Goal: Find specific page/section: Find specific page/section

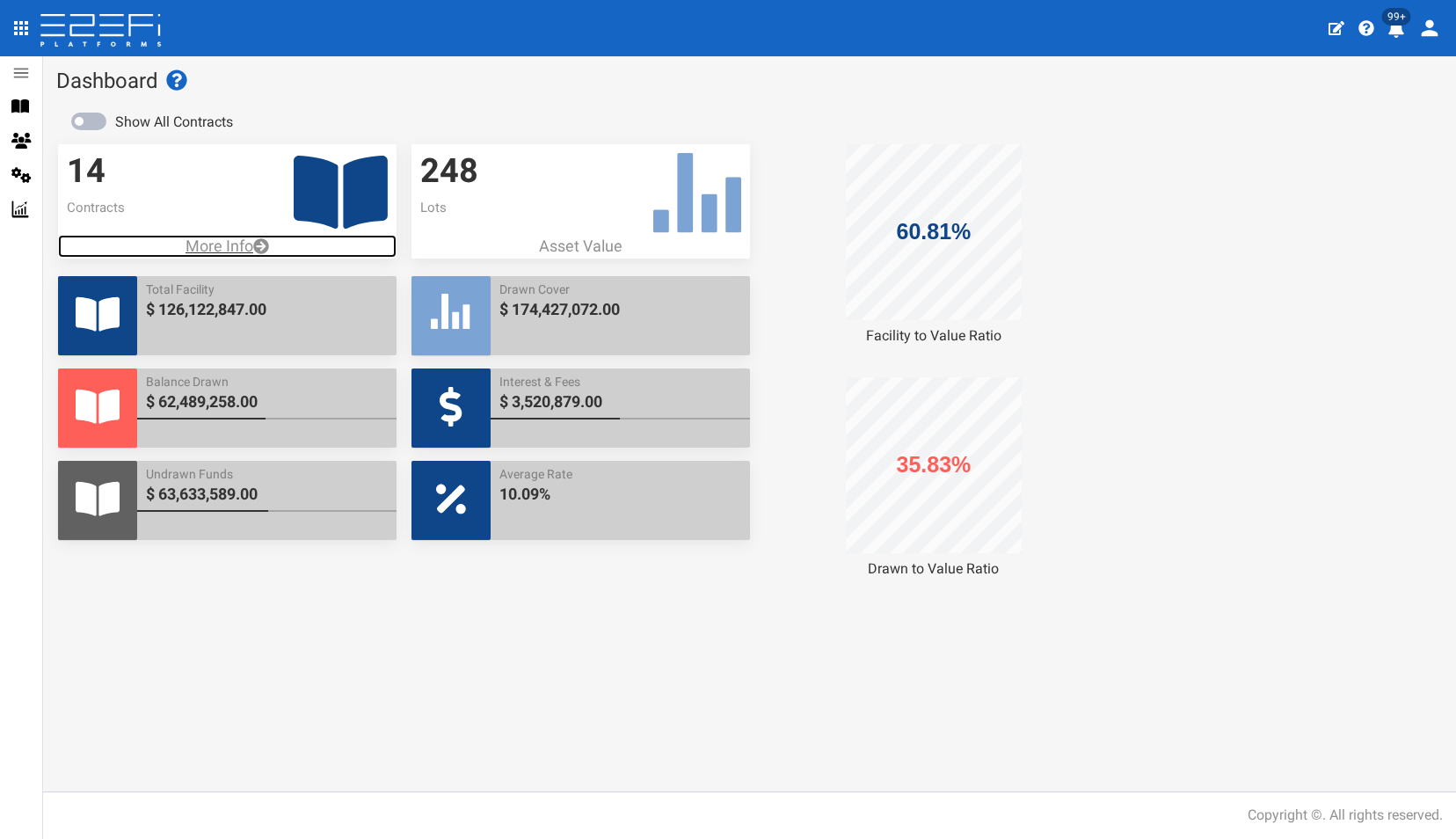
click at [209, 249] on p "More Info" at bounding box center [228, 246] width 339 height 23
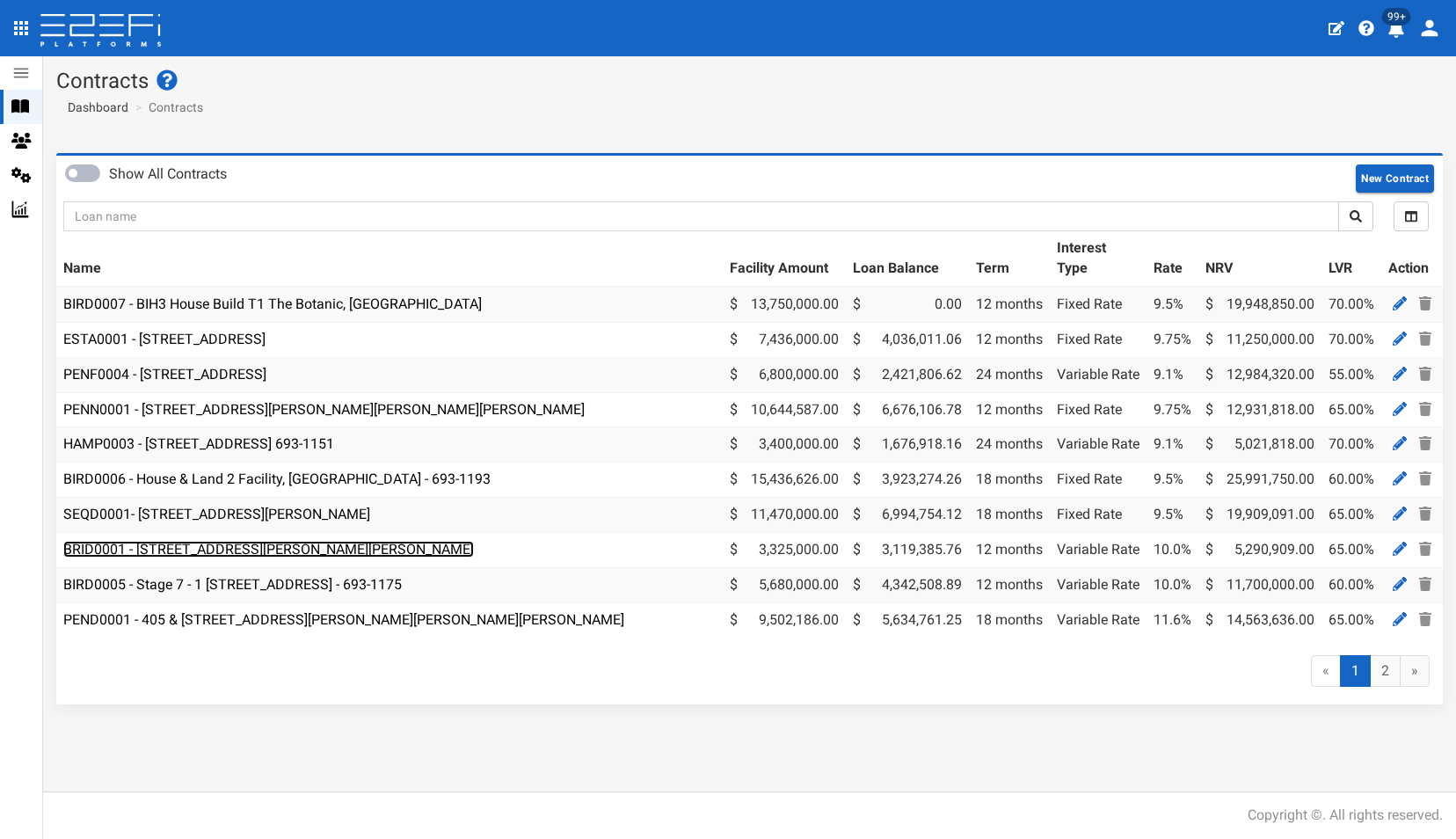
click at [300, 544] on link "BRID0001 - 11 Desertrose Crescent, Bridgeman Downs - 693-1176" at bounding box center [269, 549] width 411 height 16
